Goal: Task Accomplishment & Management: Use online tool/utility

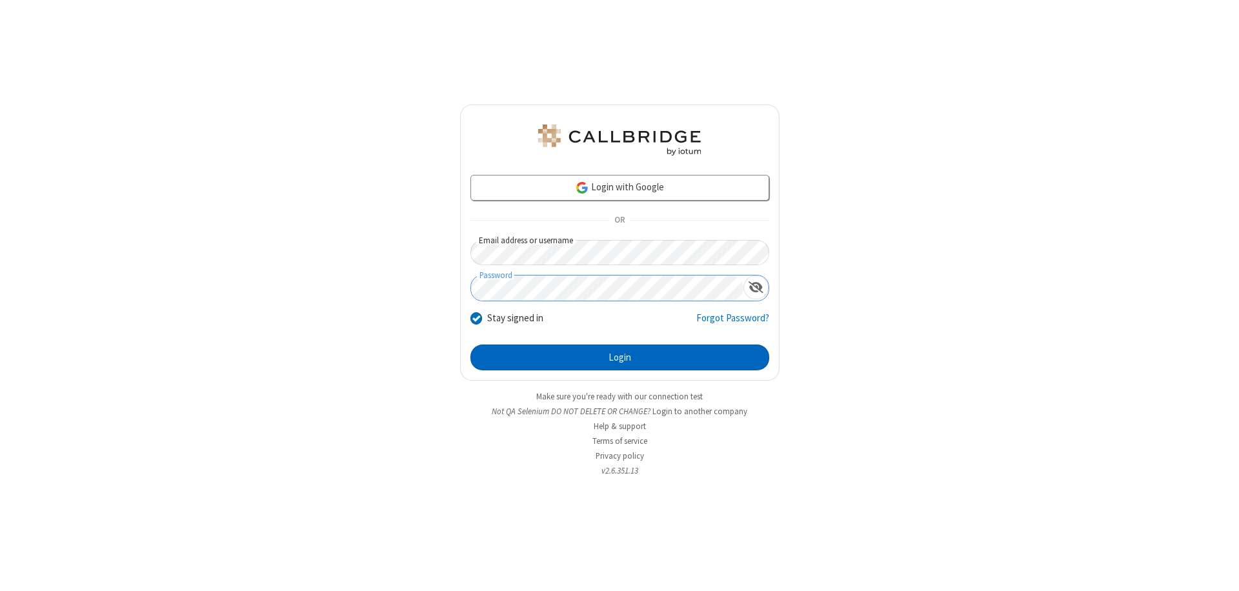
click at [620, 358] on button "Login" at bounding box center [620, 358] width 299 height 26
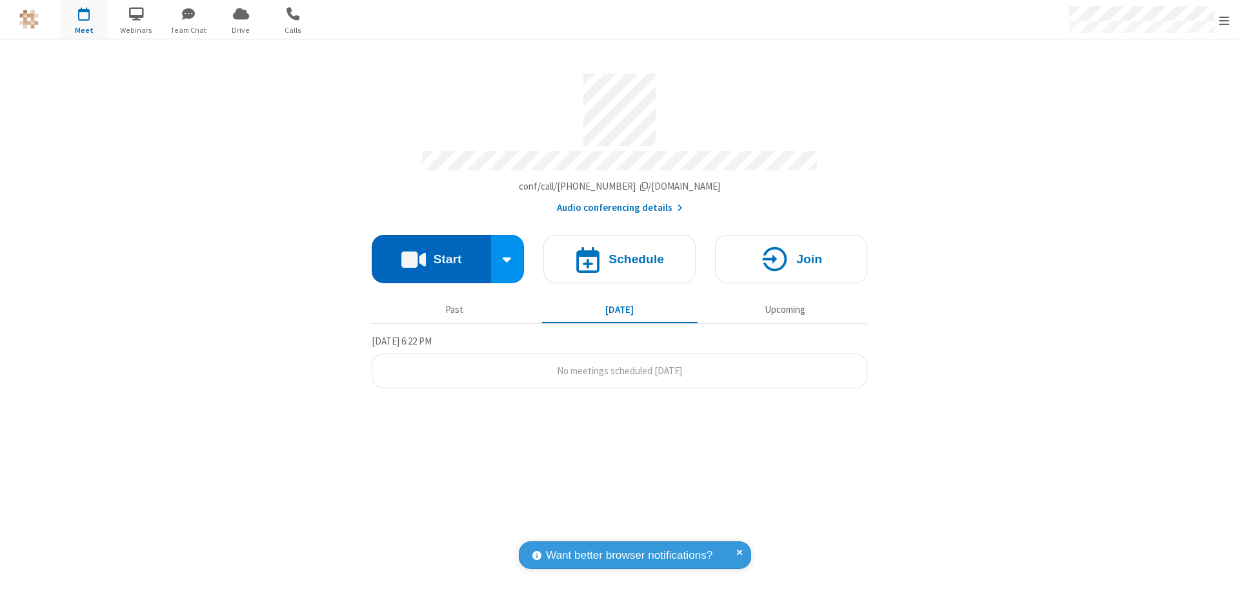
click at [431, 253] on button "Start" at bounding box center [431, 259] width 119 height 48
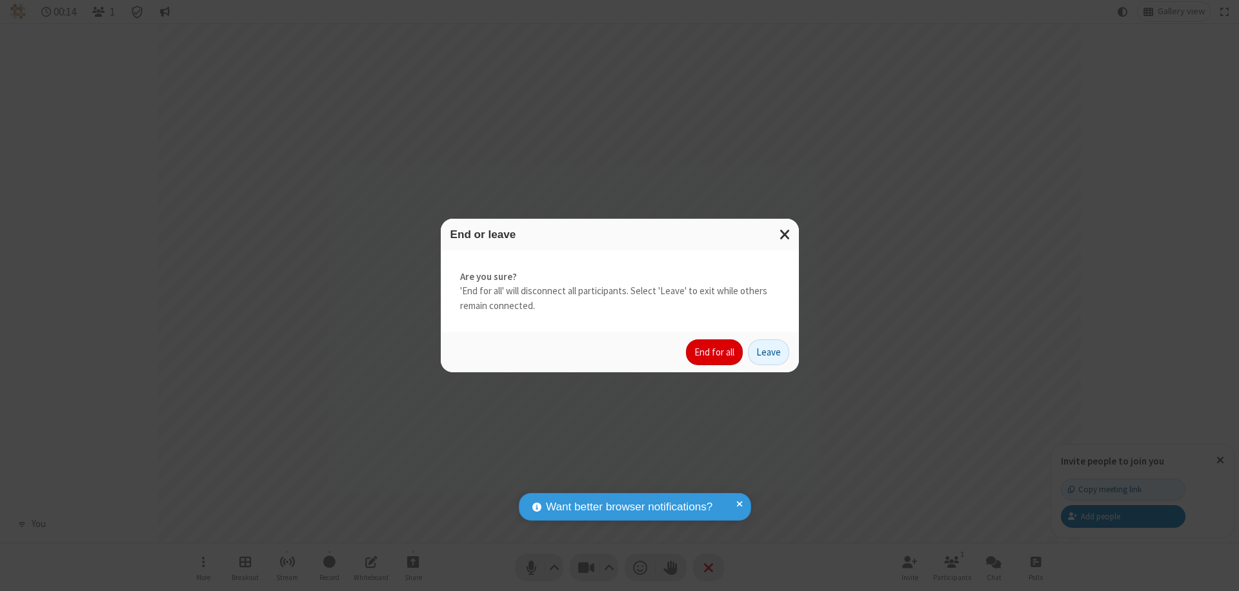
click at [715, 352] on button "End for all" at bounding box center [714, 352] width 57 height 26
